Goal: Task Accomplishment & Management: Manage account settings

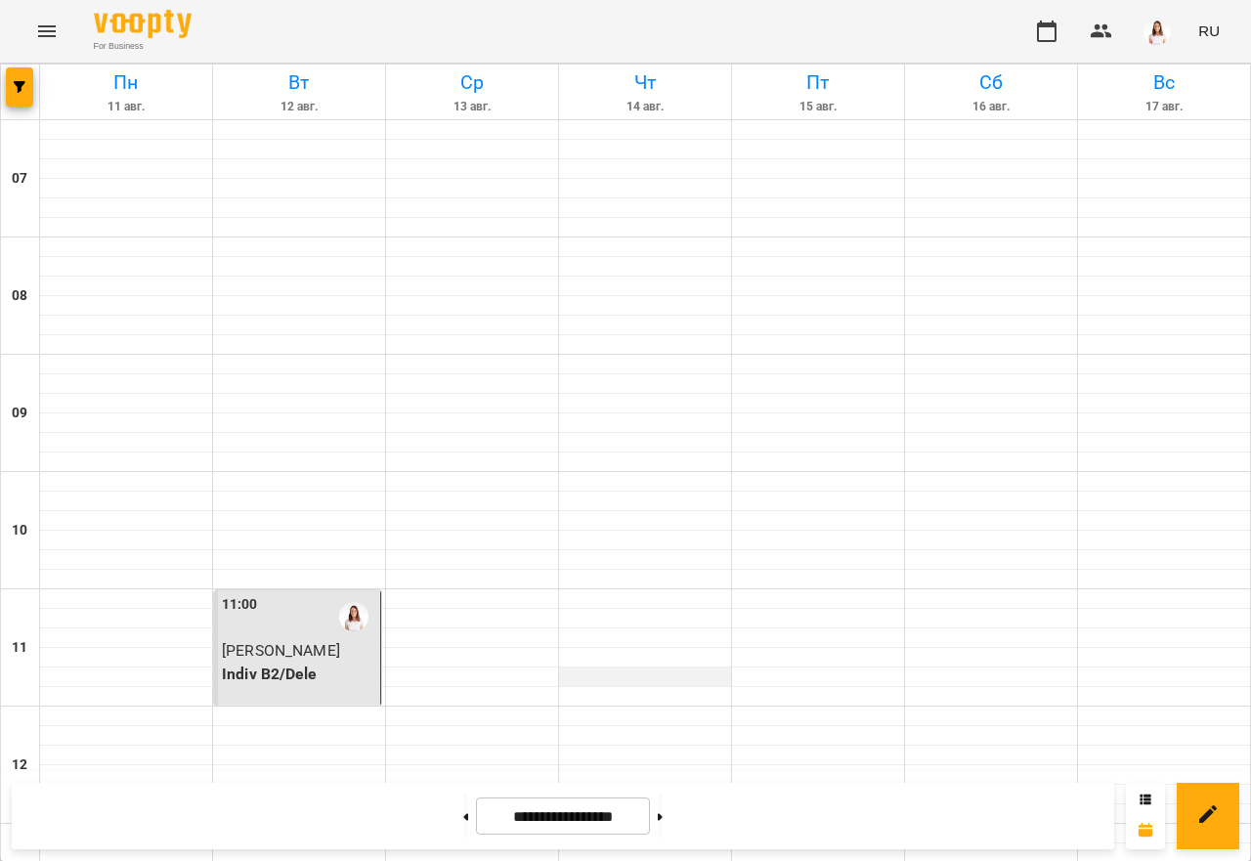
scroll to position [293, 0]
click at [311, 594] on div "11:00" at bounding box center [299, 616] width 154 height 45
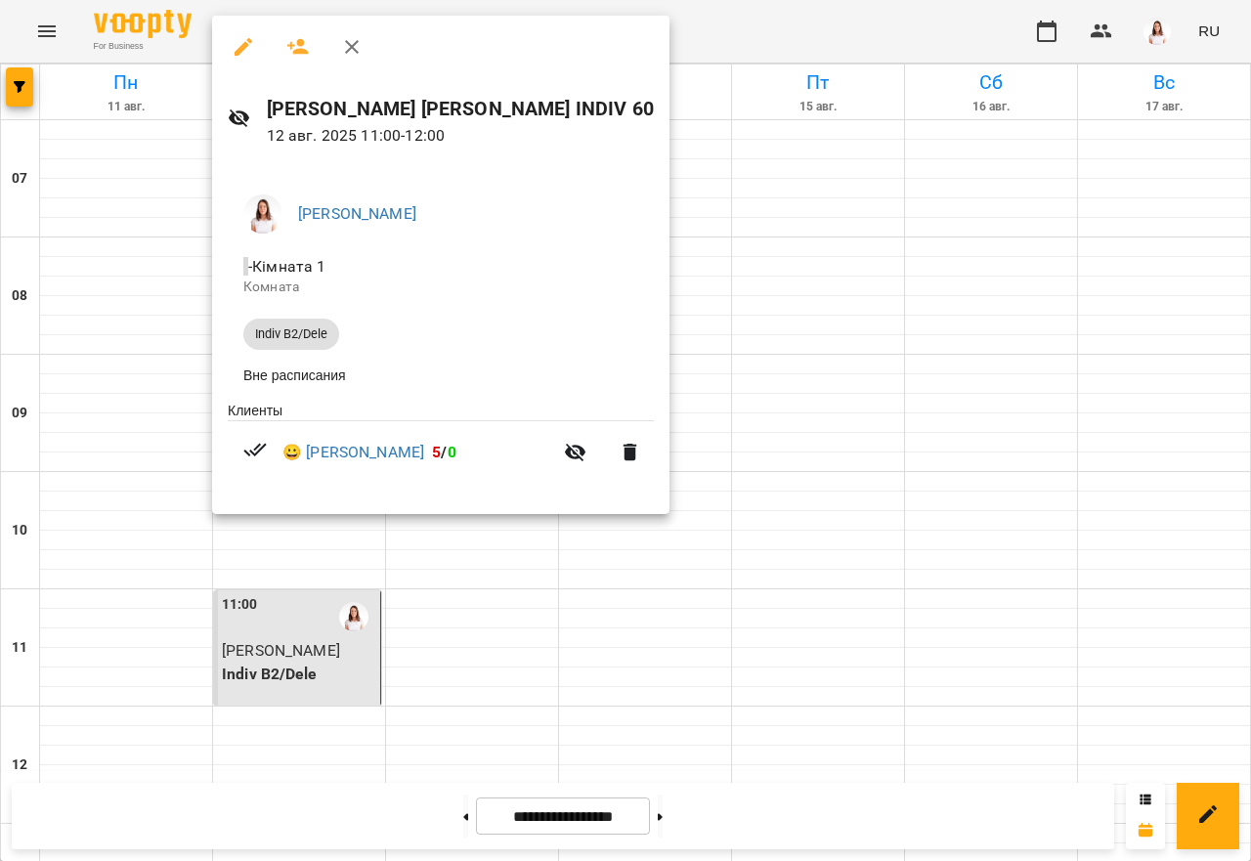
click at [741, 355] on div at bounding box center [625, 430] width 1251 height 861
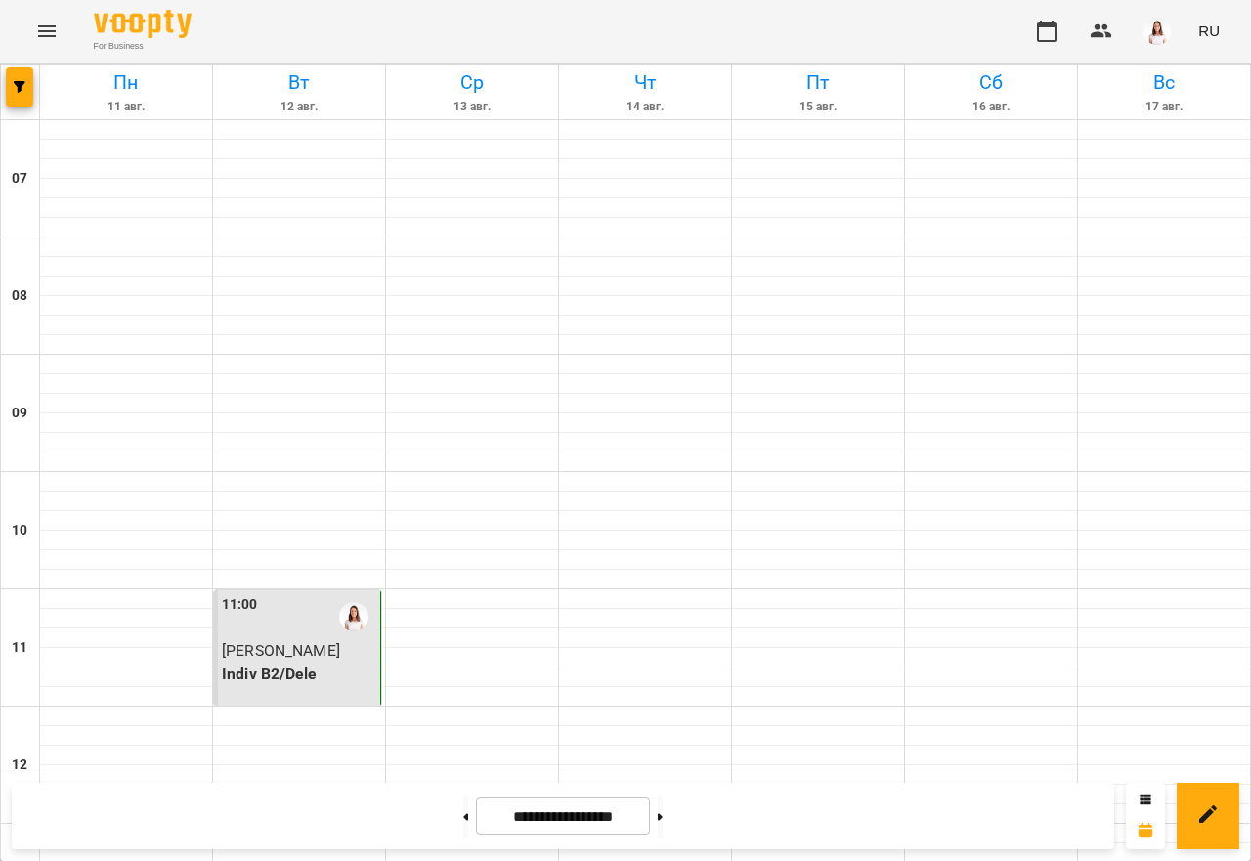
scroll to position [1075, 0]
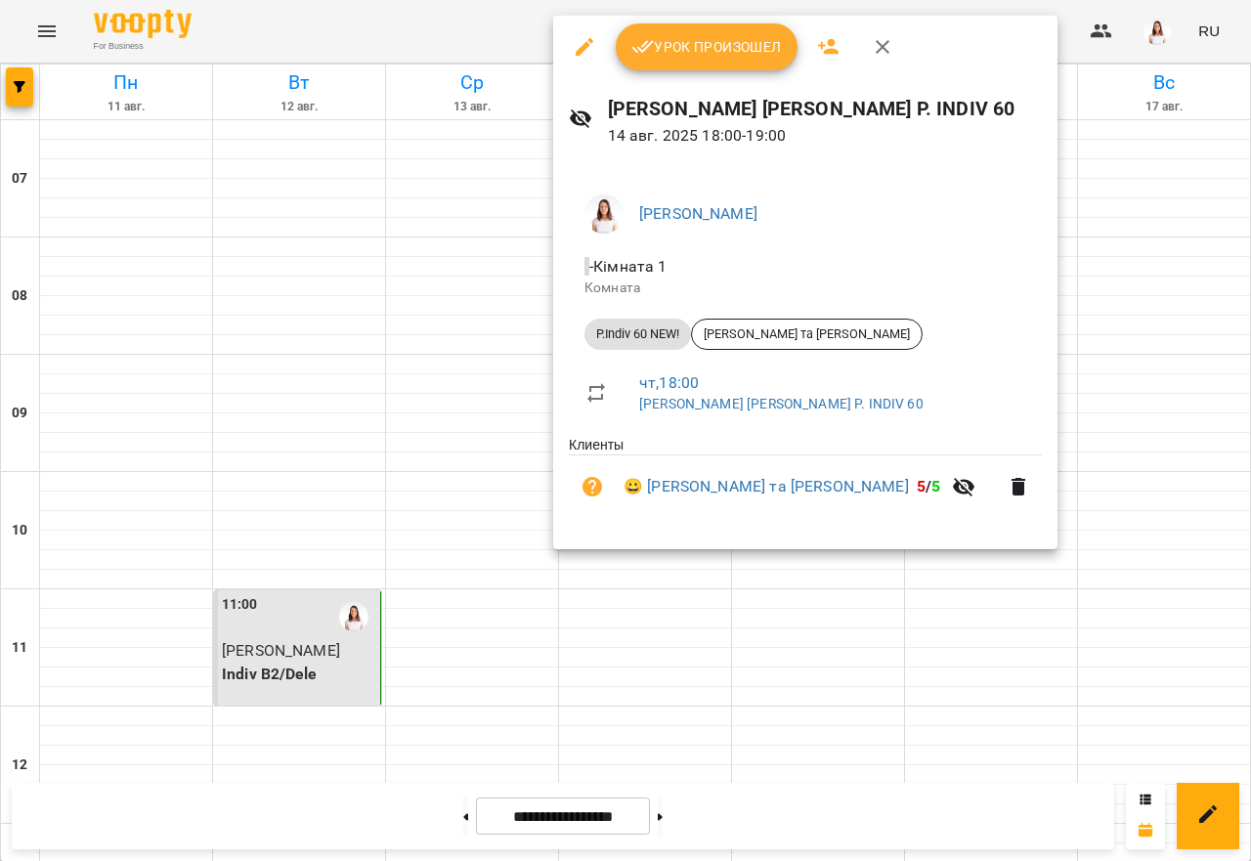
click at [669, 52] on span "Урок произошел" at bounding box center [707, 46] width 151 height 23
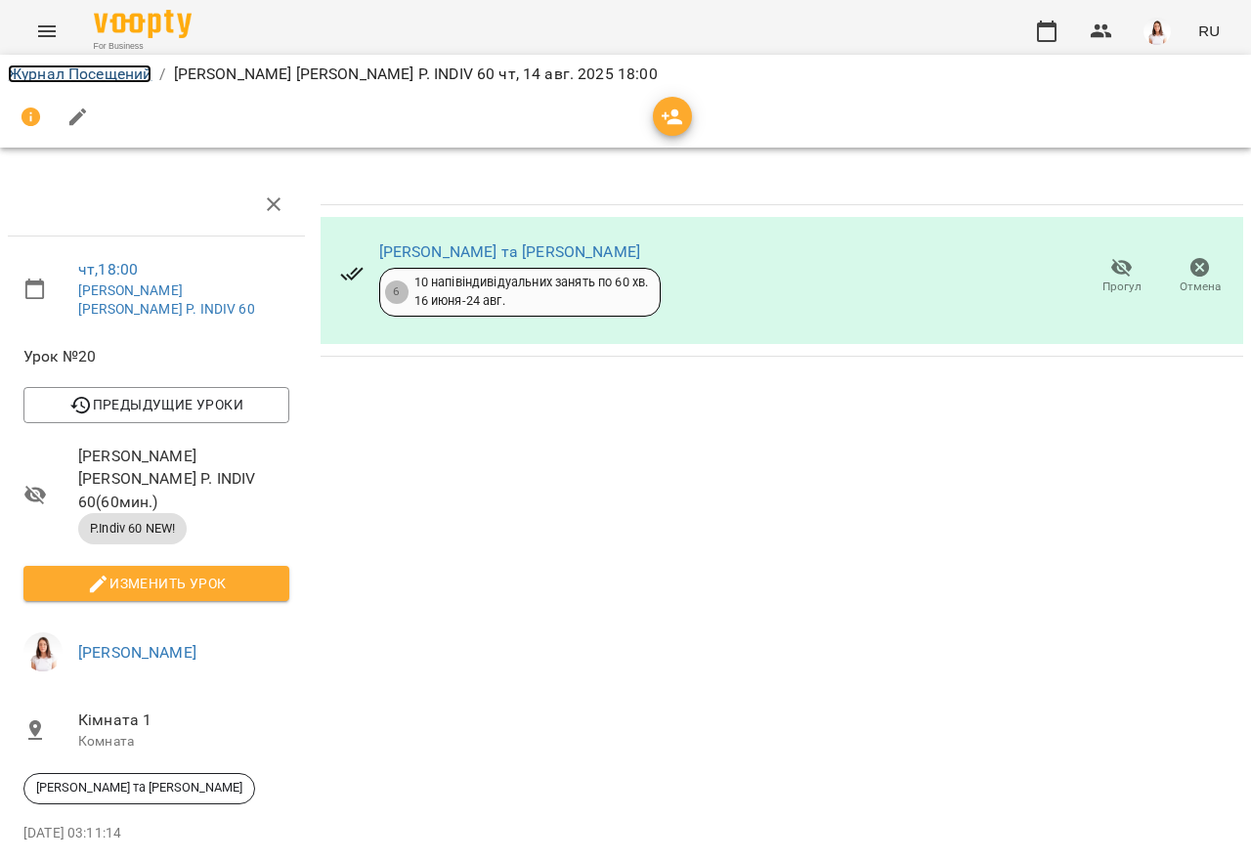
click at [98, 71] on link "Журнал Посещений" at bounding box center [80, 74] width 144 height 19
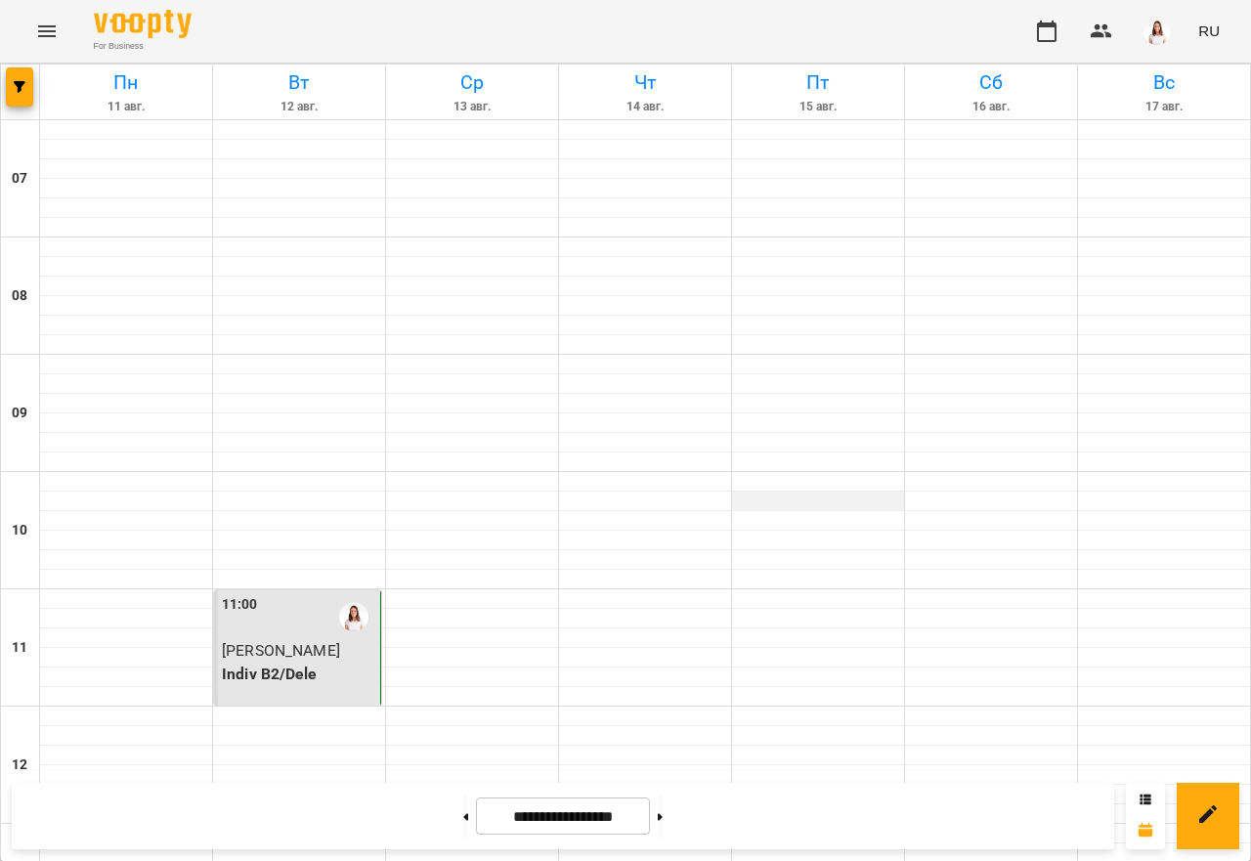
scroll to position [1224, 0]
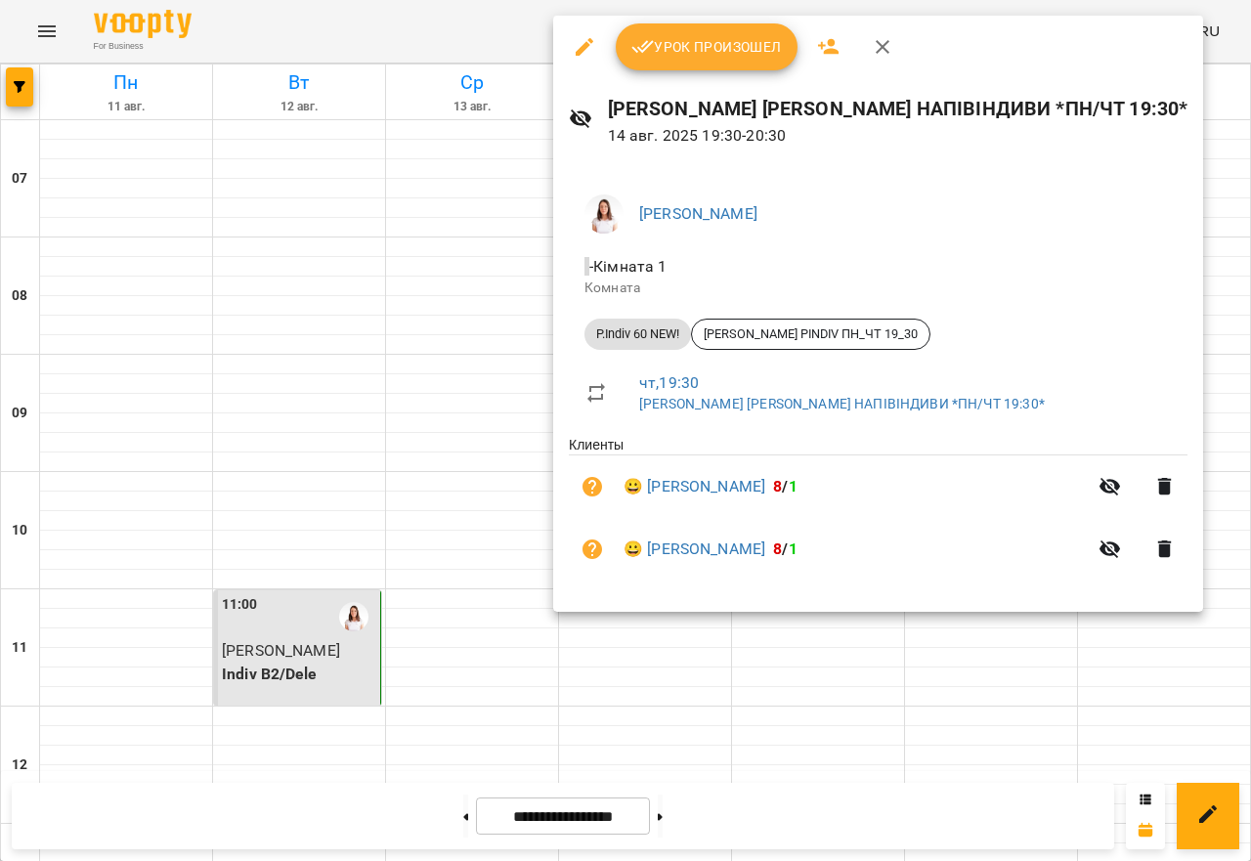
click at [696, 47] on span "Урок произошел" at bounding box center [707, 46] width 151 height 23
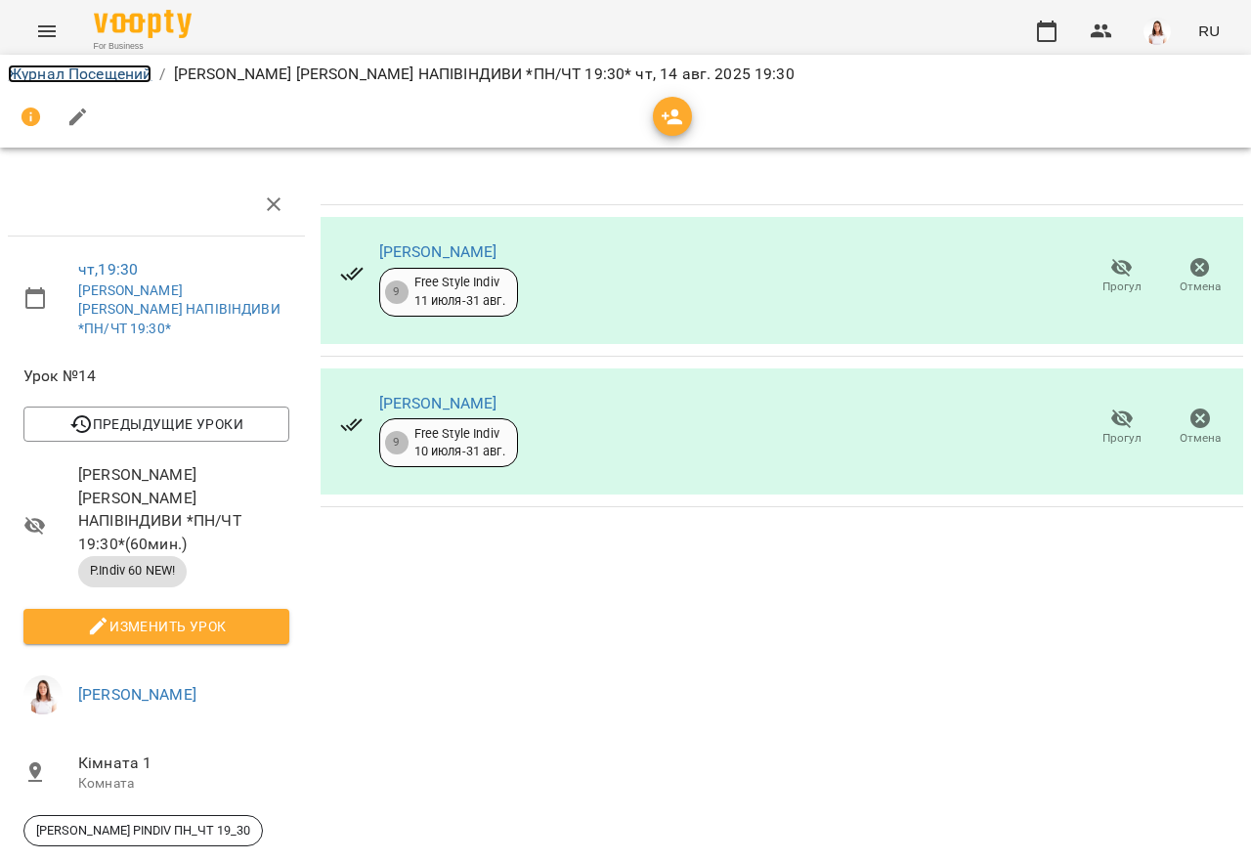
click at [98, 75] on link "Журнал Посещений" at bounding box center [80, 74] width 144 height 19
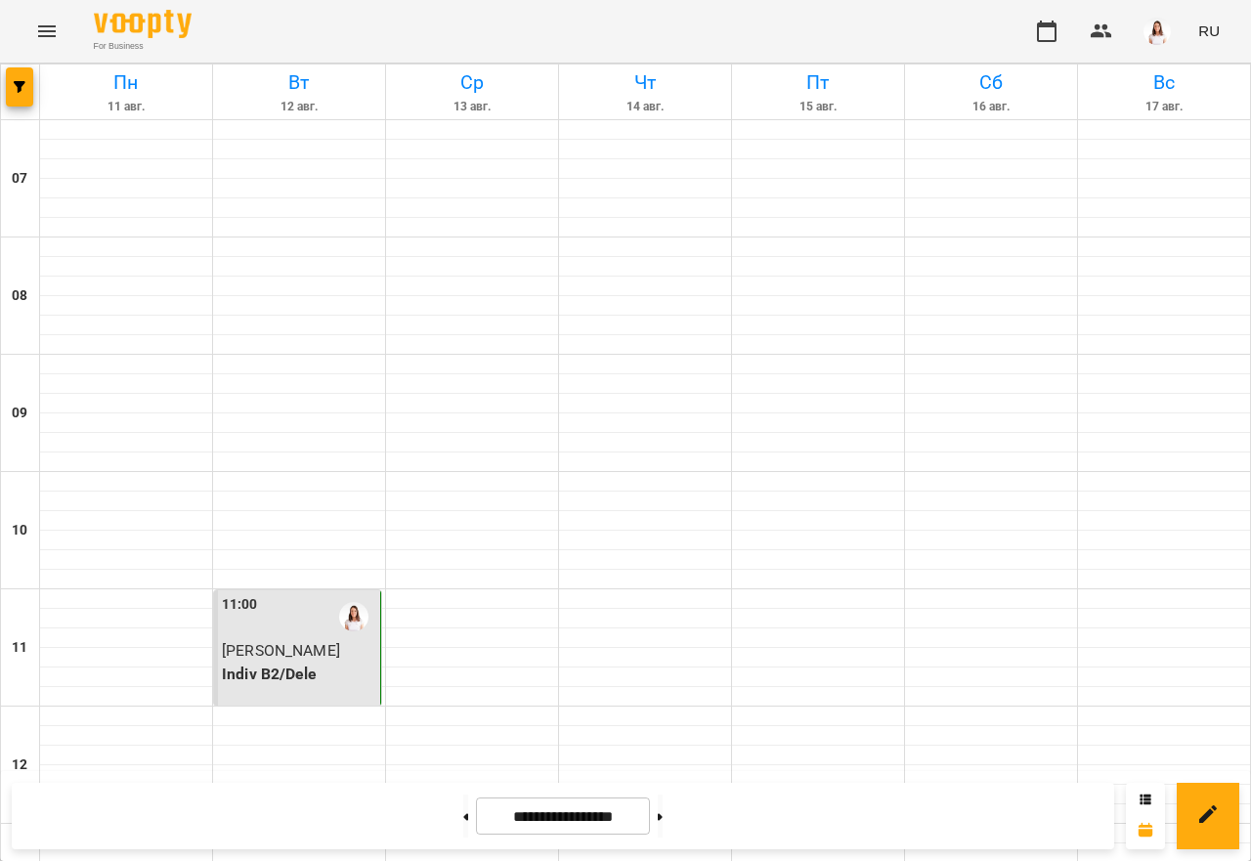
scroll to position [1224, 0]
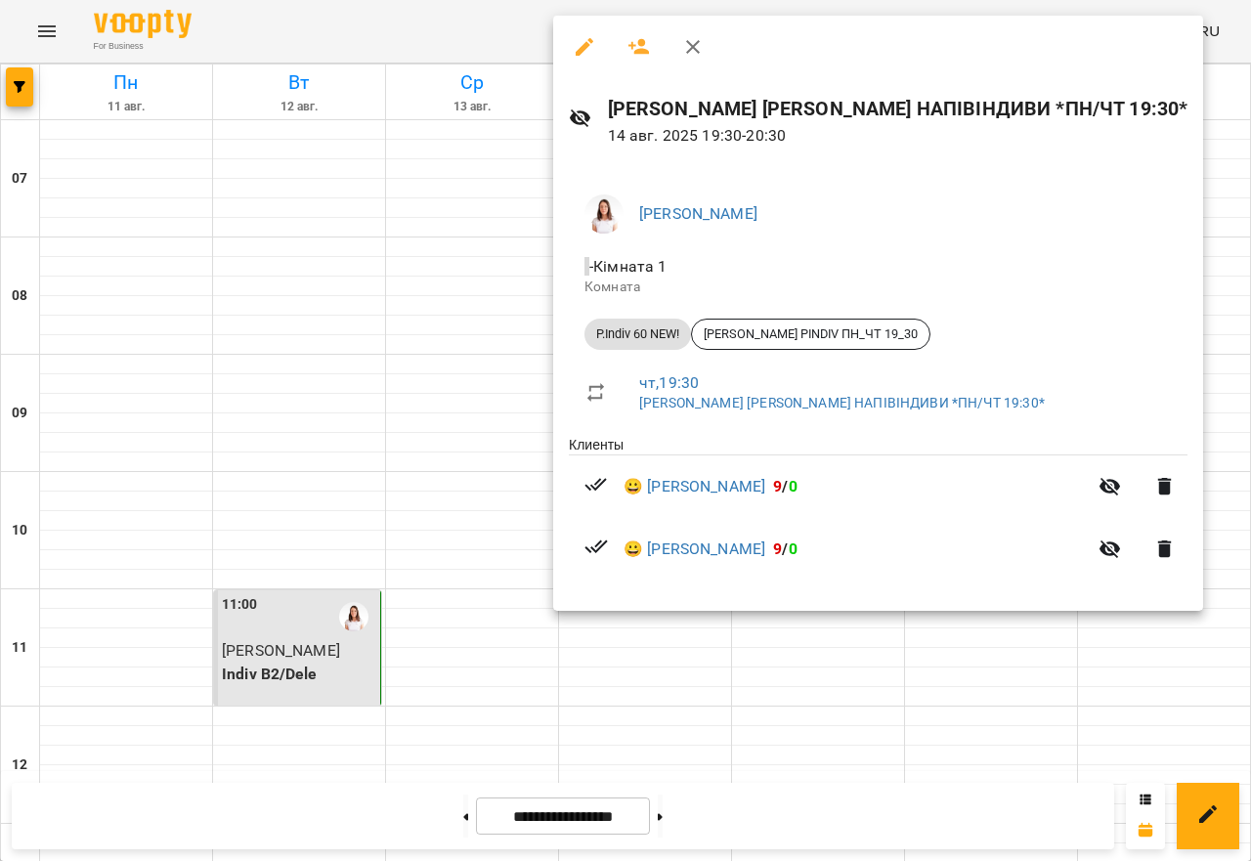
click at [761, 721] on div at bounding box center [625, 430] width 1251 height 861
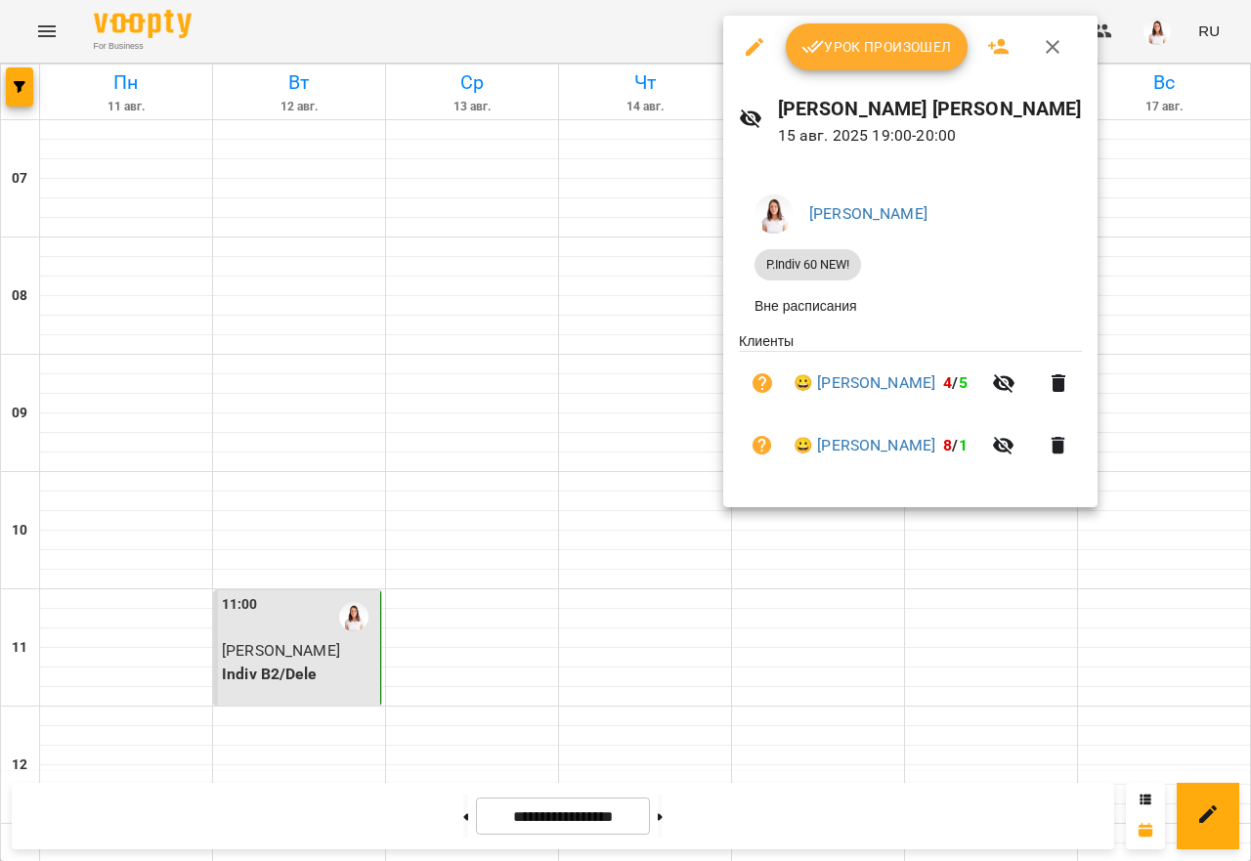
click at [926, 713] on div at bounding box center [625, 430] width 1251 height 861
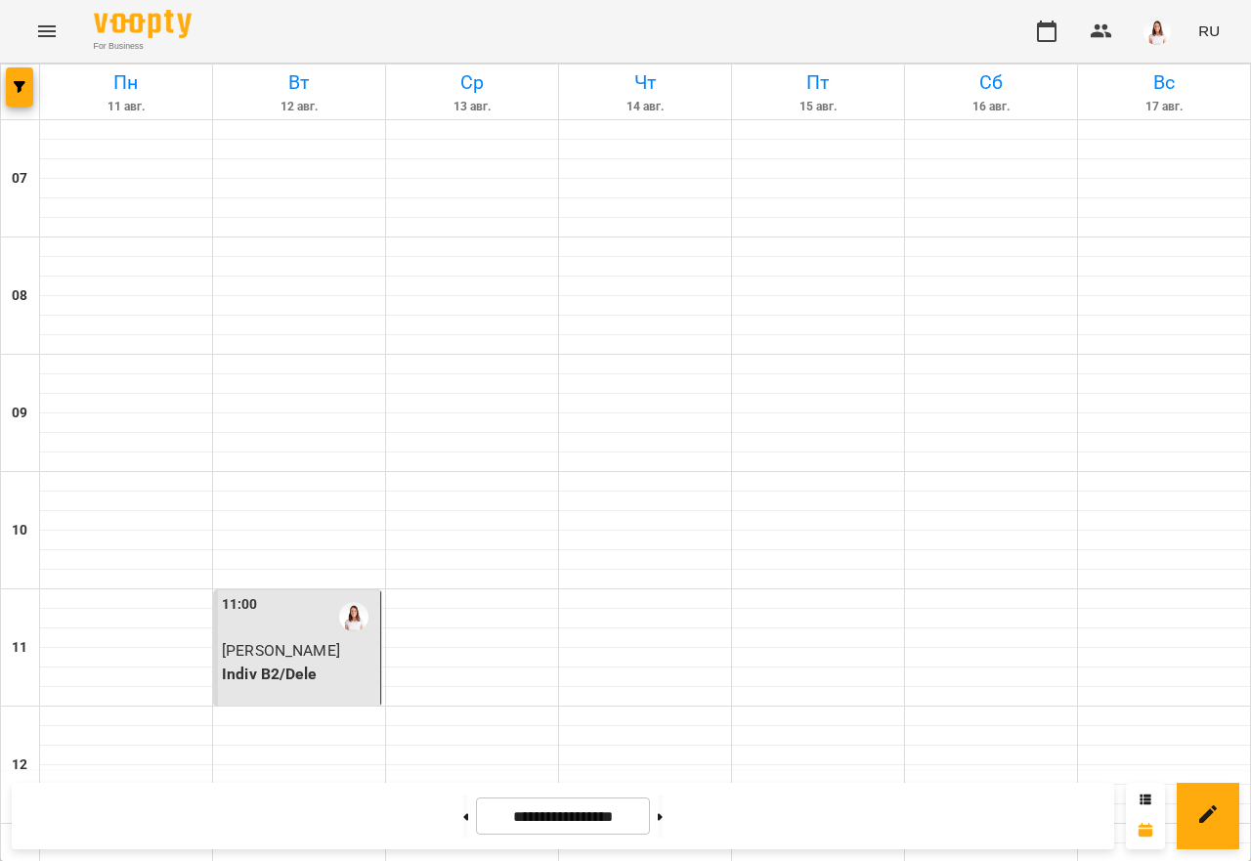
scroll to position [98, 0]
click at [308, 663] on p "Indiv B2/Dele" at bounding box center [299, 674] width 154 height 23
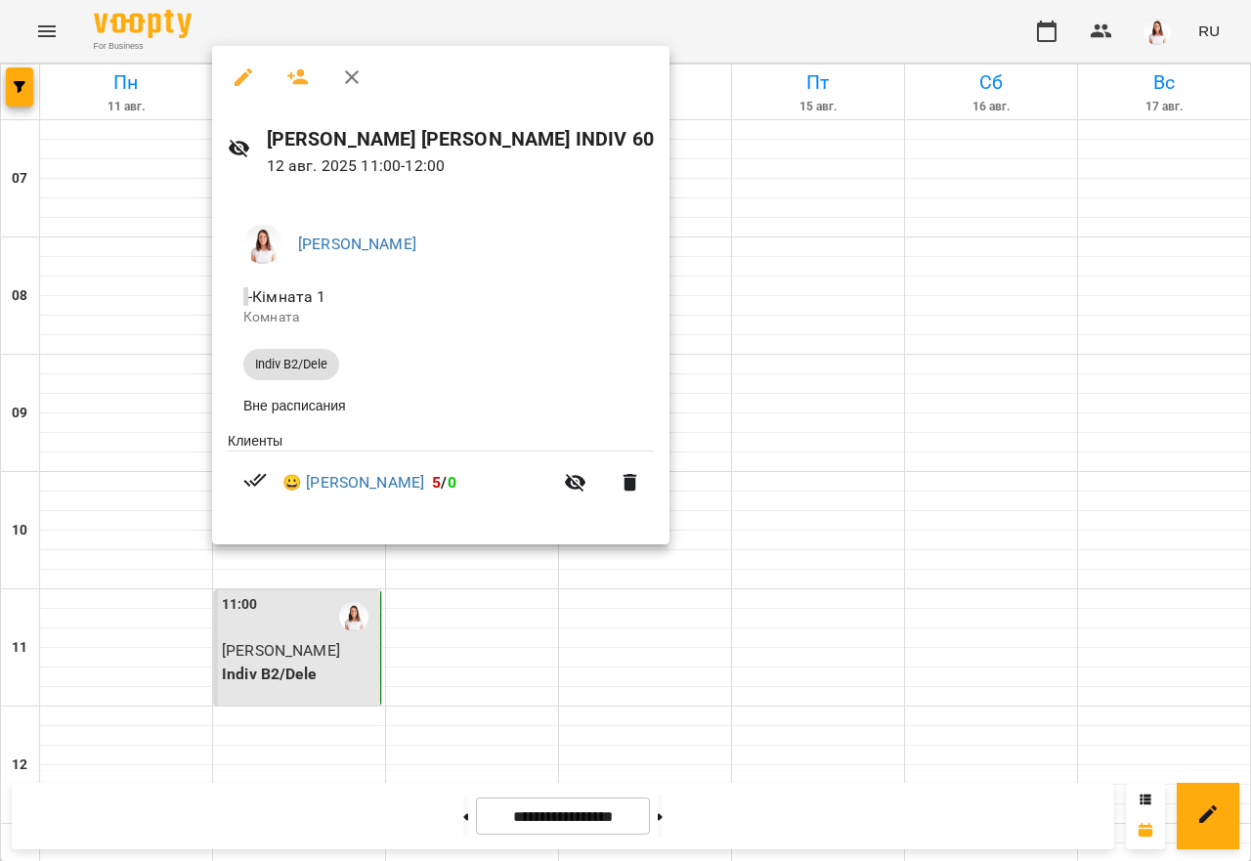
click at [458, 652] on div at bounding box center [625, 430] width 1251 height 861
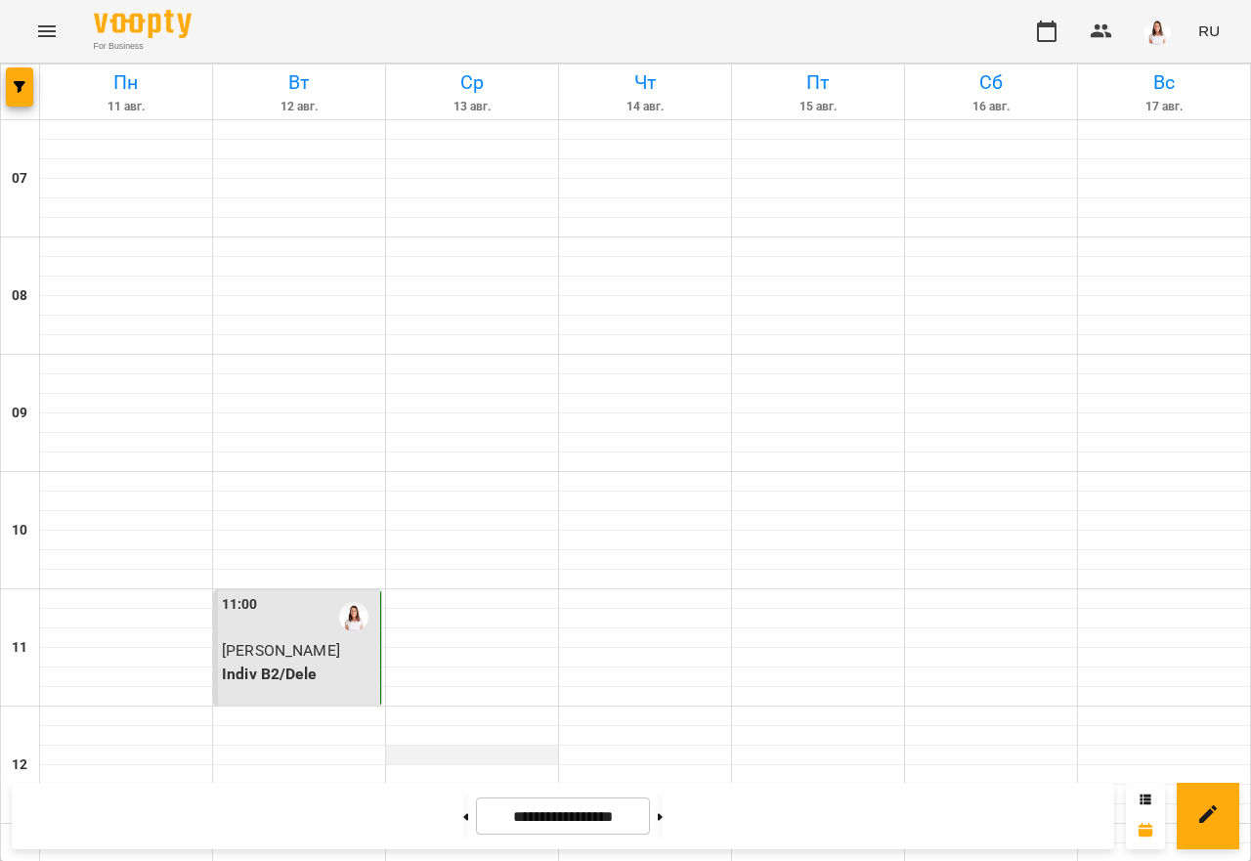
scroll to position [489, 0]
click at [463, 806] on button at bounding box center [465, 816] width 5 height 43
click at [663, 810] on button at bounding box center [660, 816] width 5 height 43
type input "**********"
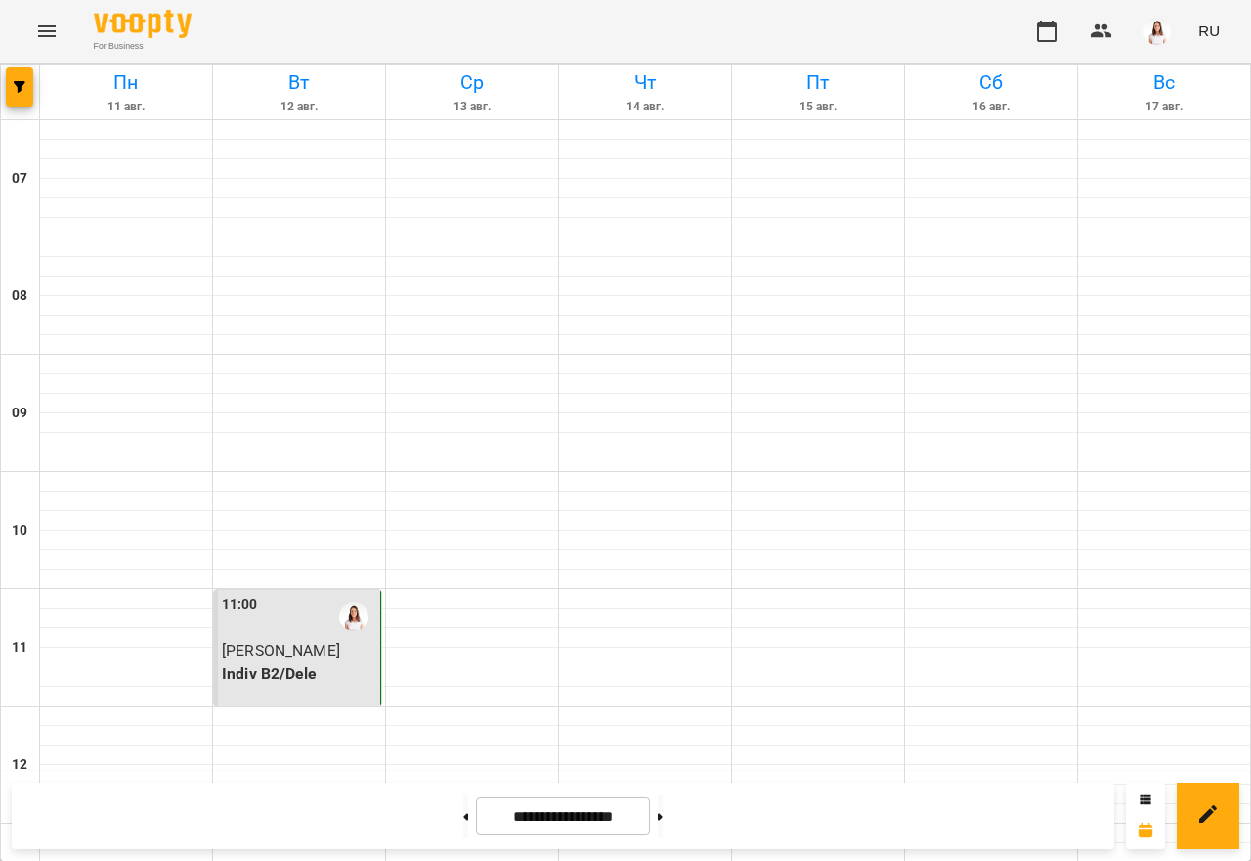
scroll to position [1224, 0]
